Goal: Complete application form

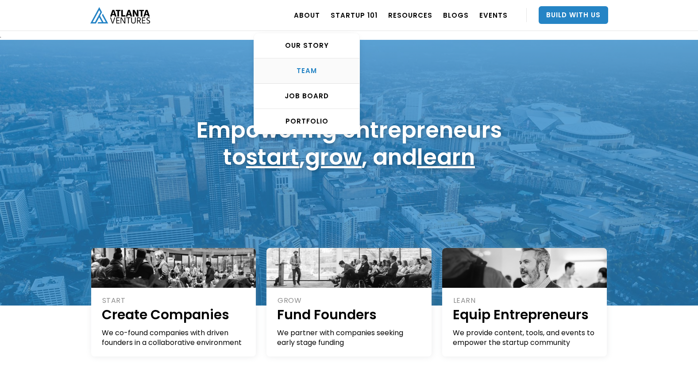
click at [314, 69] on div "TEAM" at bounding box center [306, 70] width 105 height 9
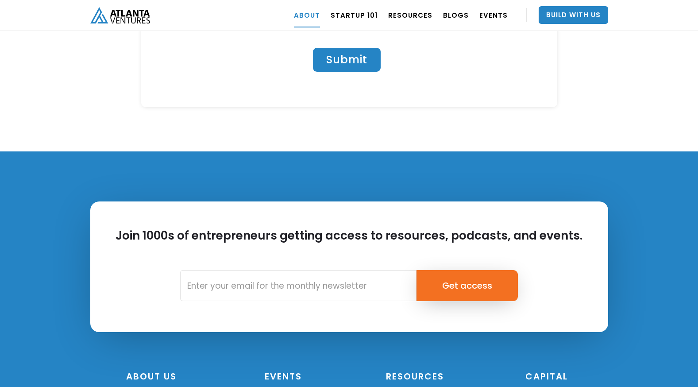
scroll to position [3927, 0]
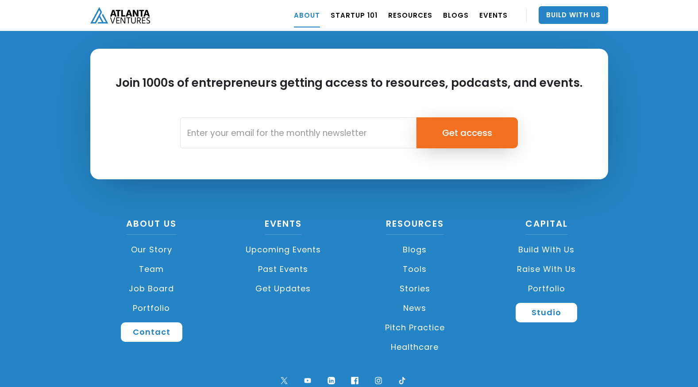
click at [545, 240] on link "Build with us" at bounding box center [546, 249] width 123 height 19
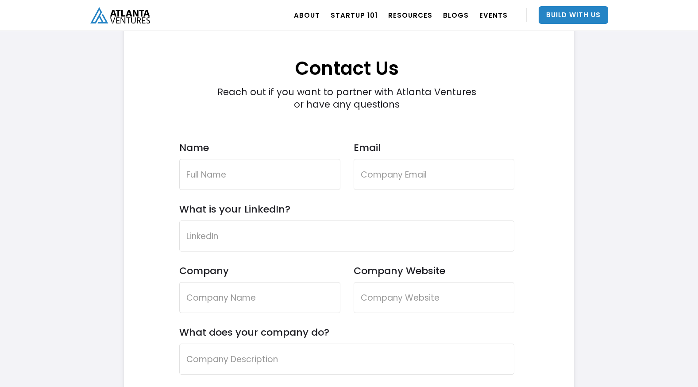
scroll to position [2567, 0]
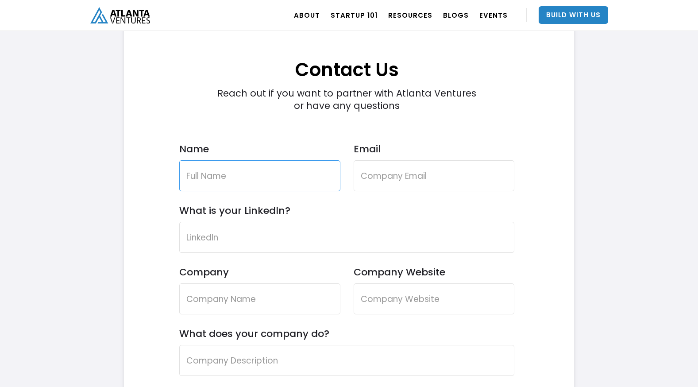
click at [201, 171] on input "Name" at bounding box center [259, 175] width 161 height 31
type input "Benjamin Woodhouse"
click at [445, 172] on input "Email" at bounding box center [434, 175] width 161 height 31
type input "benjamin.woodhouse@protonmail.com"
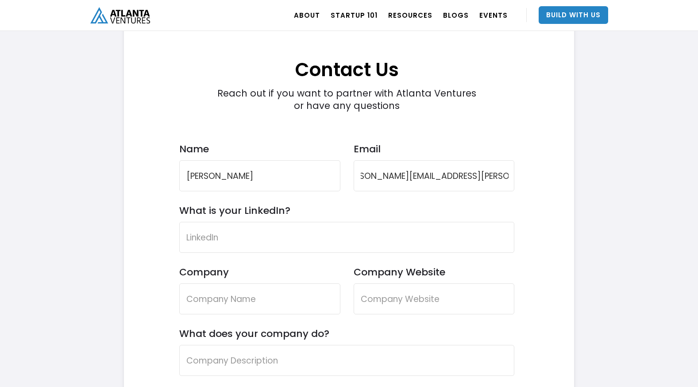
scroll to position [0, 0]
click at [226, 253] on form "Contact Us Reach out if you want to partner with Atlanta Ventures or have any q…" at bounding box center [346, 323] width 335 height 586
click at [230, 237] on input "What is your LinkedIn?" at bounding box center [346, 237] width 335 height 31
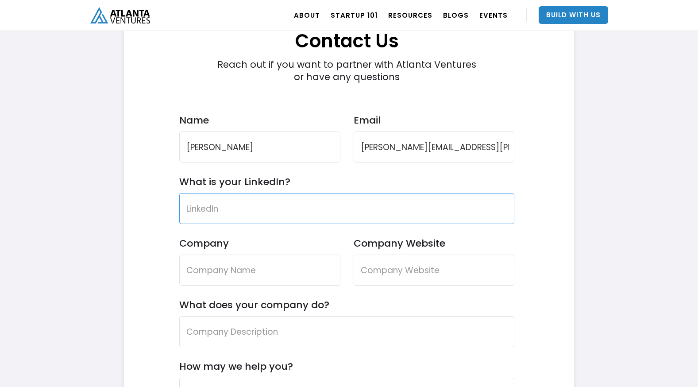
scroll to position [2611, 0]
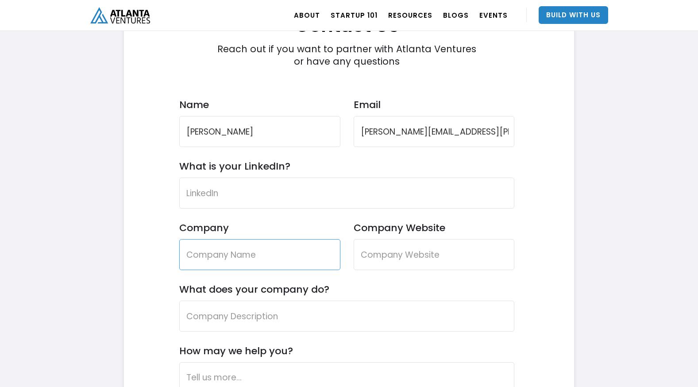
click at [213, 250] on input "Company" at bounding box center [259, 254] width 161 height 31
type input "Collimation Global Investment Bank"
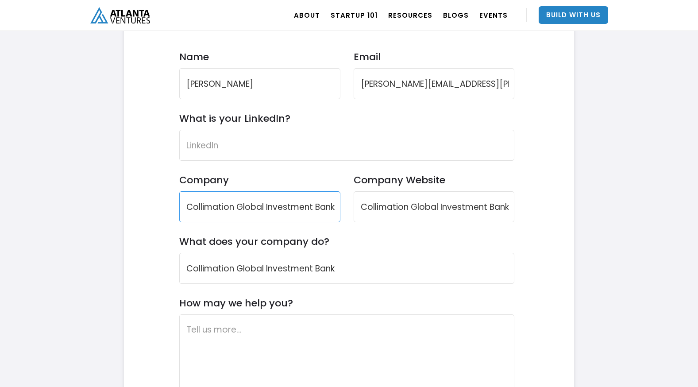
scroll to position [2744, 0]
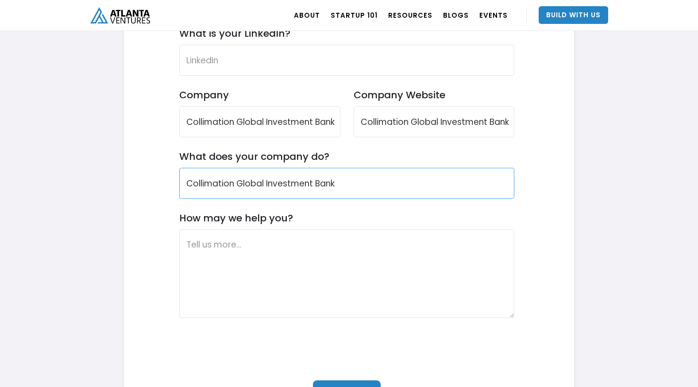
drag, startPoint x: 338, startPoint y: 181, endPoint x: 151, endPoint y: 174, distance: 187.4
click at [151, 174] on div "Contact Us Reach out if you want to partner with Atlanta Ventures or have any q…" at bounding box center [346, 141] width 419 height 595
type input "Investment Banking"
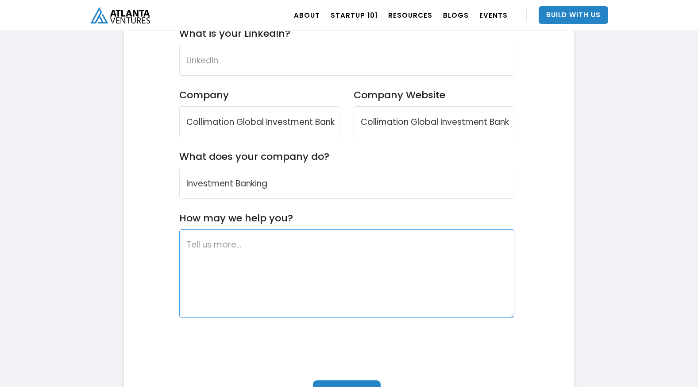
drag, startPoint x: 249, startPoint y: 284, endPoint x: 182, endPoint y: 262, distance: 70.1
click at [236, 278] on textarea "How may we help you?" at bounding box center [346, 273] width 335 height 89
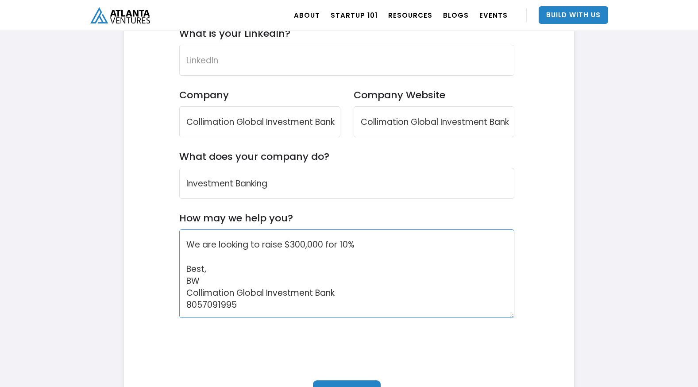
scroll to position [5, 0]
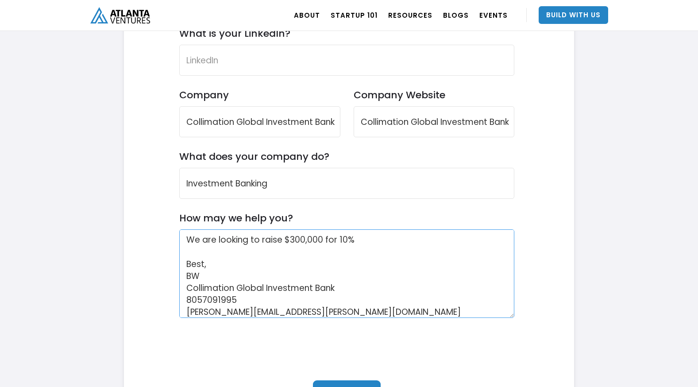
click at [405, 240] on textarea "We are looking to raise $300,000 for 10% Best, BW Collimation Global Investment…" at bounding box center [346, 273] width 335 height 89
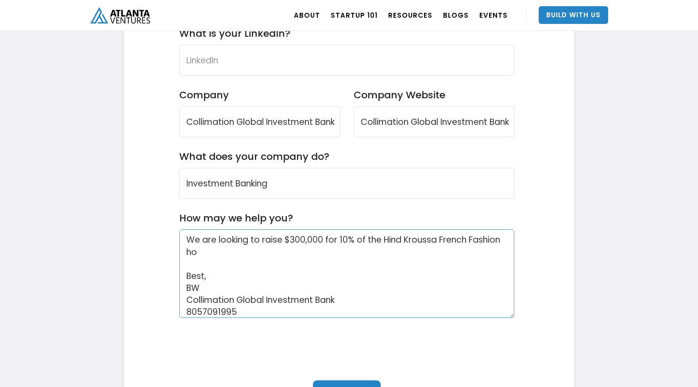
scroll to position [17, 0]
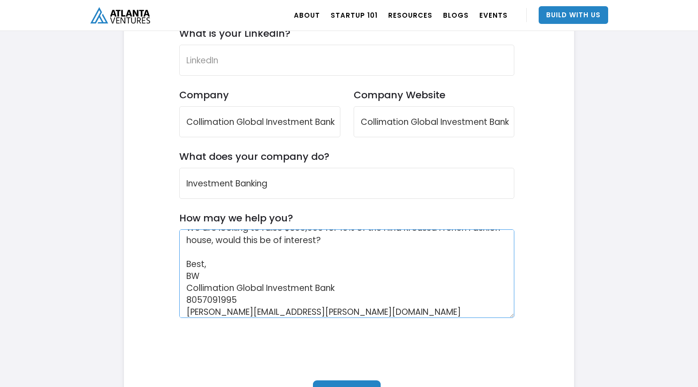
type textarea "We are looking to raise $300,000 for 10% of the Hind Kroussa French Fashion hou…"
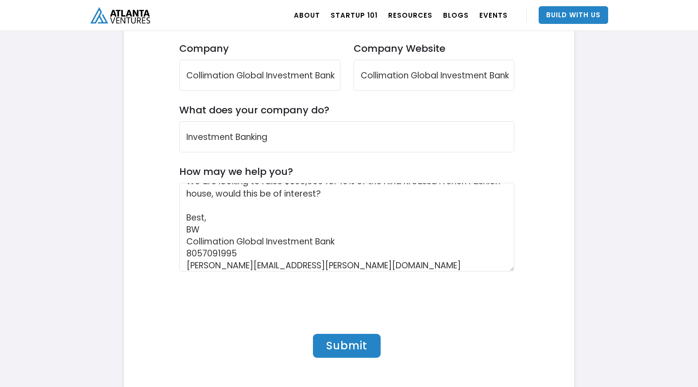
scroll to position [2921, 0]
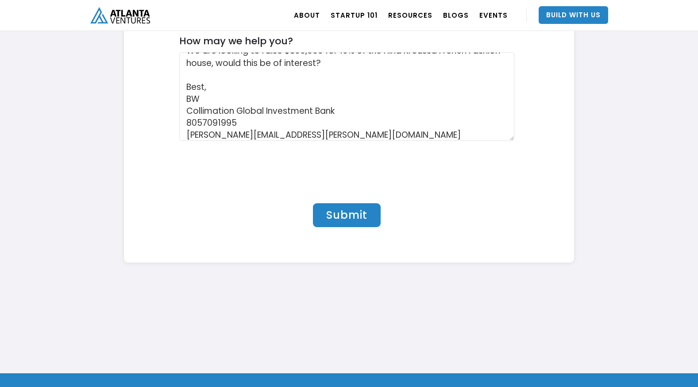
click at [344, 217] on input "Submit" at bounding box center [347, 215] width 68 height 24
type input "Please wait..."
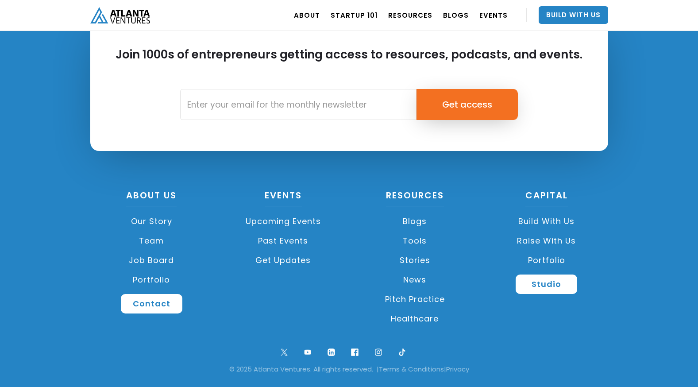
scroll to position [2326, 0]
